Goal: Task Accomplishment & Management: Manage account settings

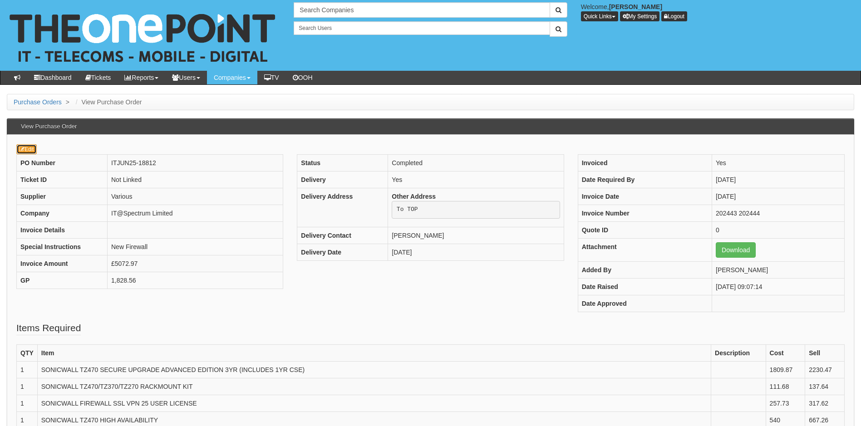
click at [30, 146] on link "Edit" at bounding box center [26, 149] width 20 height 10
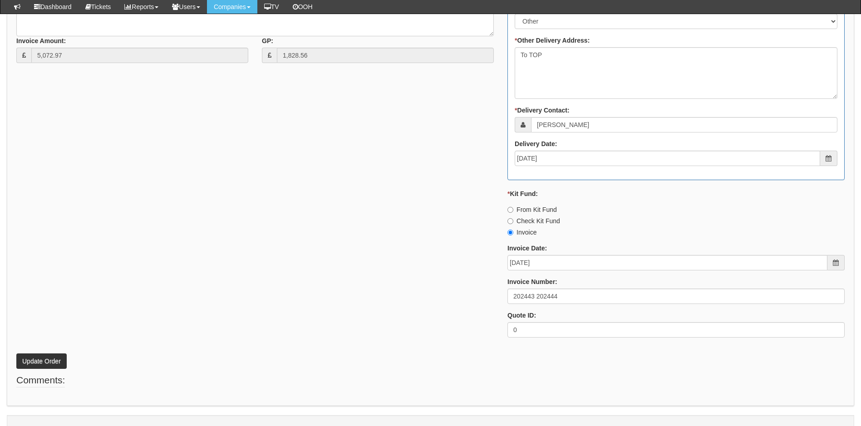
scroll to position [743, 0]
